Goal: Go to known website: Go to known website

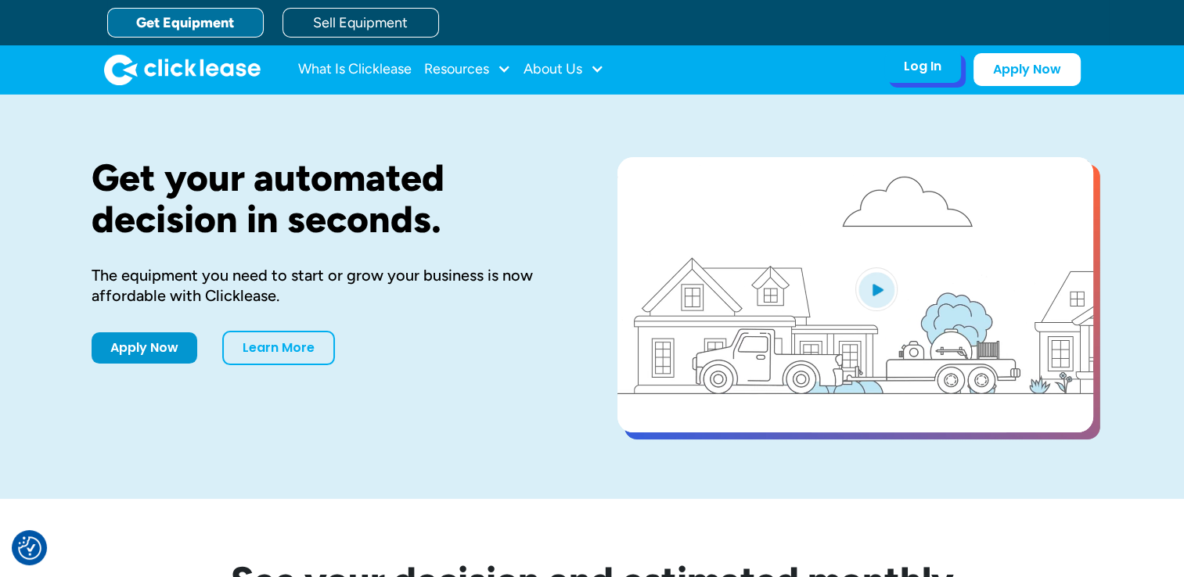
click at [881, 74] on div "Log In" at bounding box center [923, 67] width 38 height 16
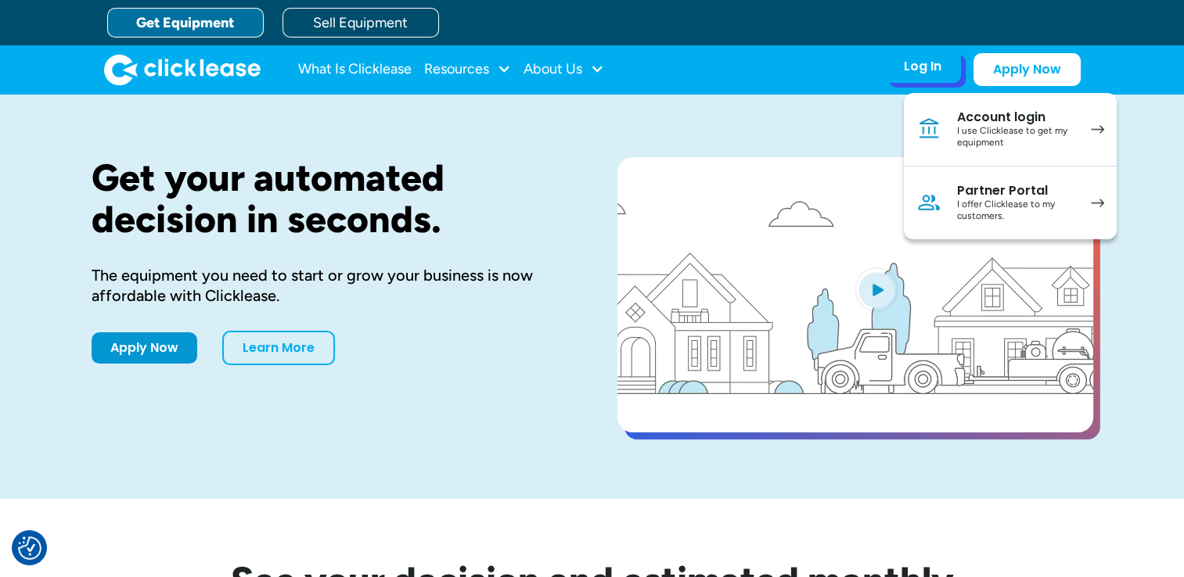
click at [881, 125] on div "I use Clicklease to get my equipment" at bounding box center [1016, 137] width 118 height 24
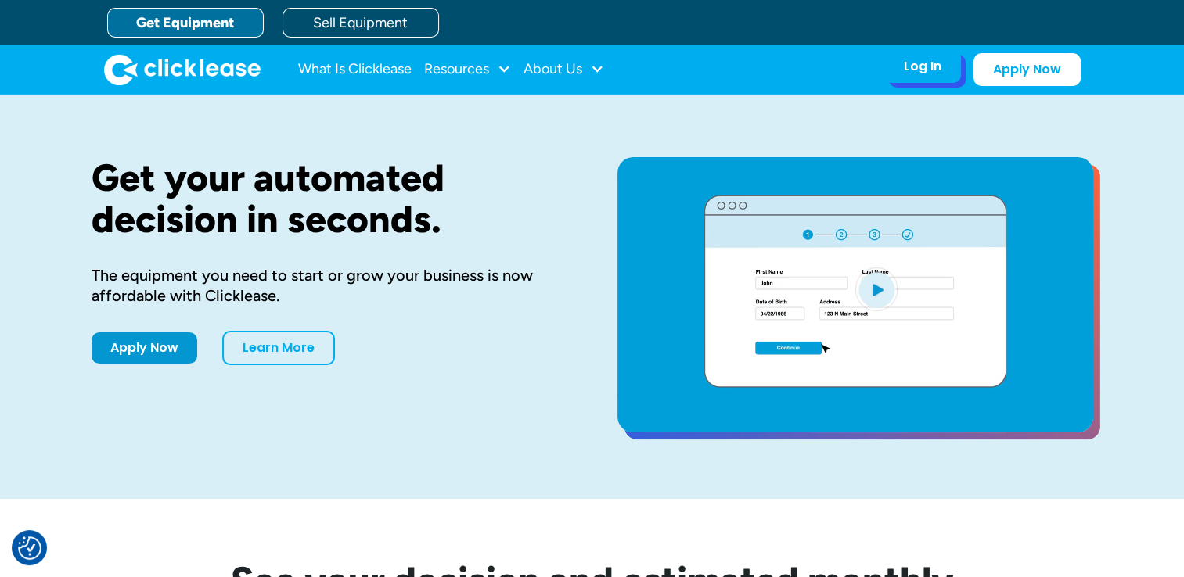
click at [922, 70] on div "Log In" at bounding box center [923, 67] width 38 height 16
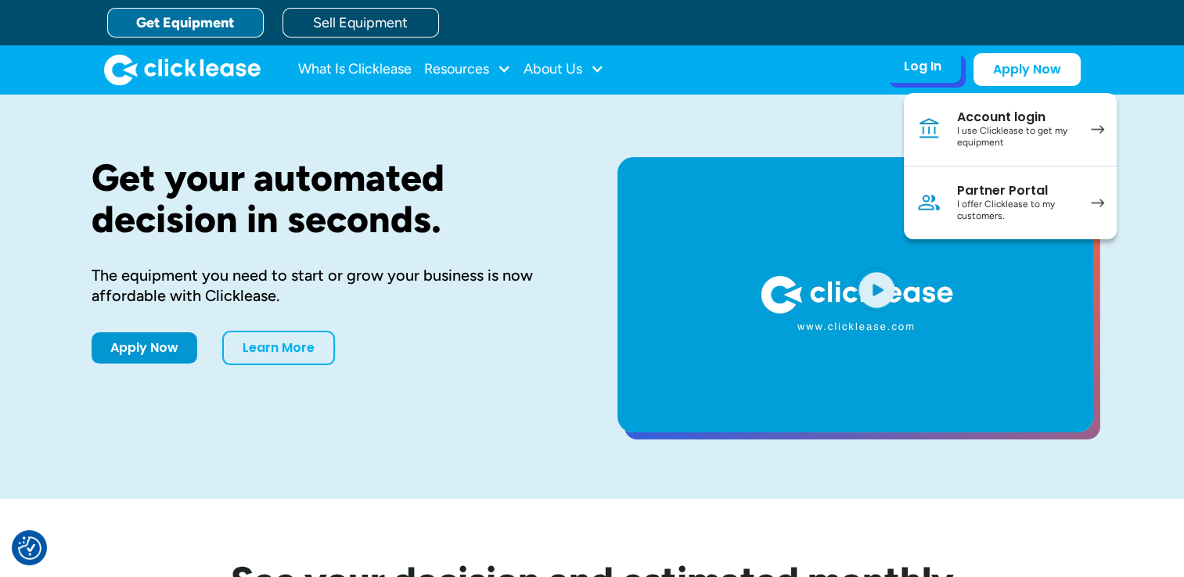
click at [1002, 208] on div "I offer Clicklease to my customers." at bounding box center [1016, 211] width 118 height 24
